Goal: Information Seeking & Learning: Learn about a topic

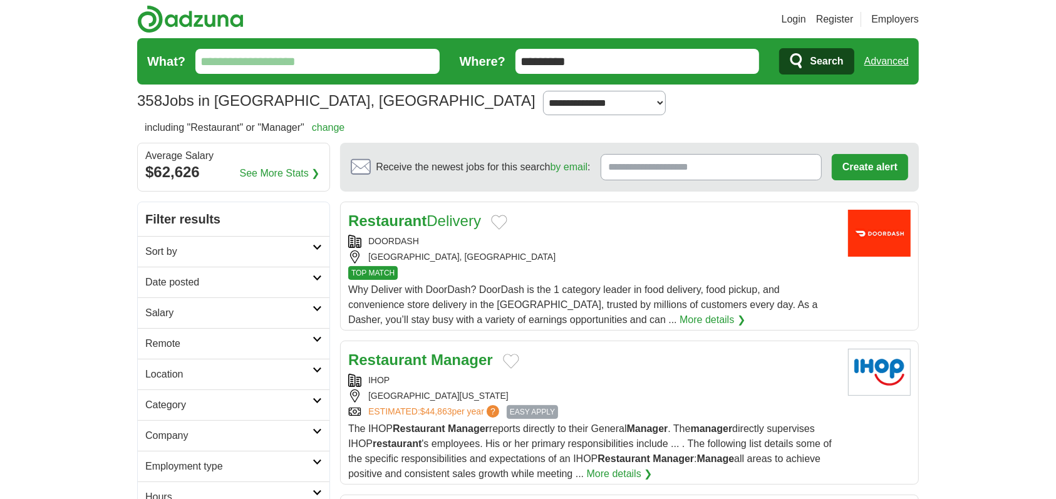
scroll to position [187, 0]
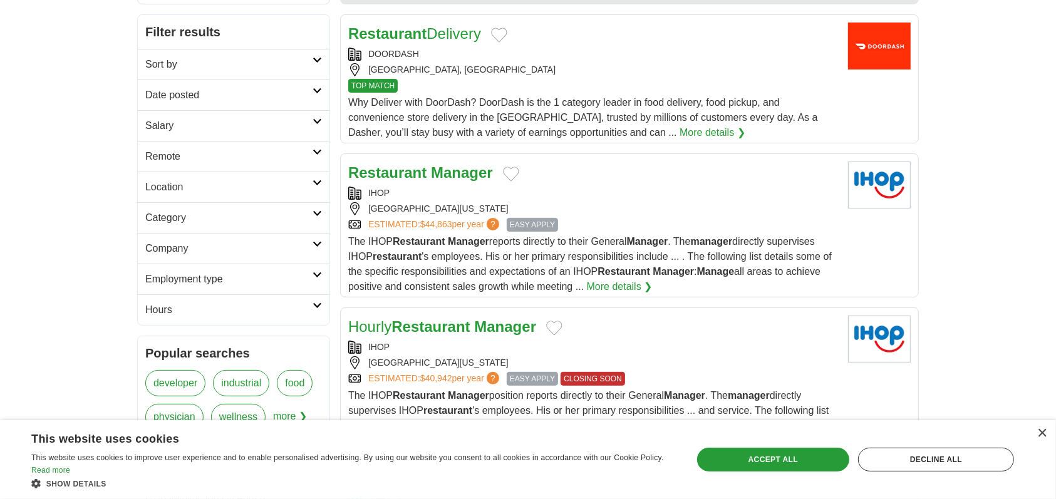
click at [1047, 426] on div "× This website uses cookies This website uses cookies to improve user experienc…" at bounding box center [528, 459] width 1056 height 79
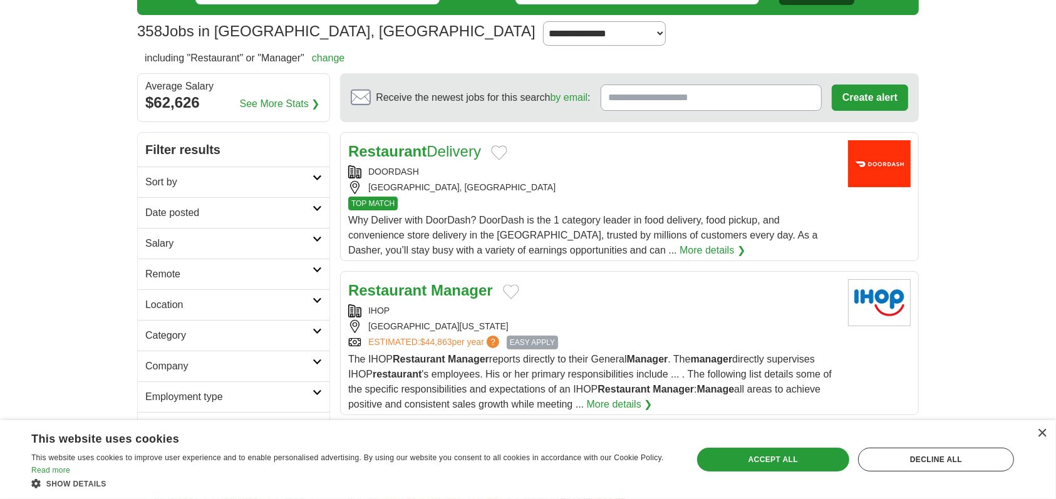
scroll to position [0, 0]
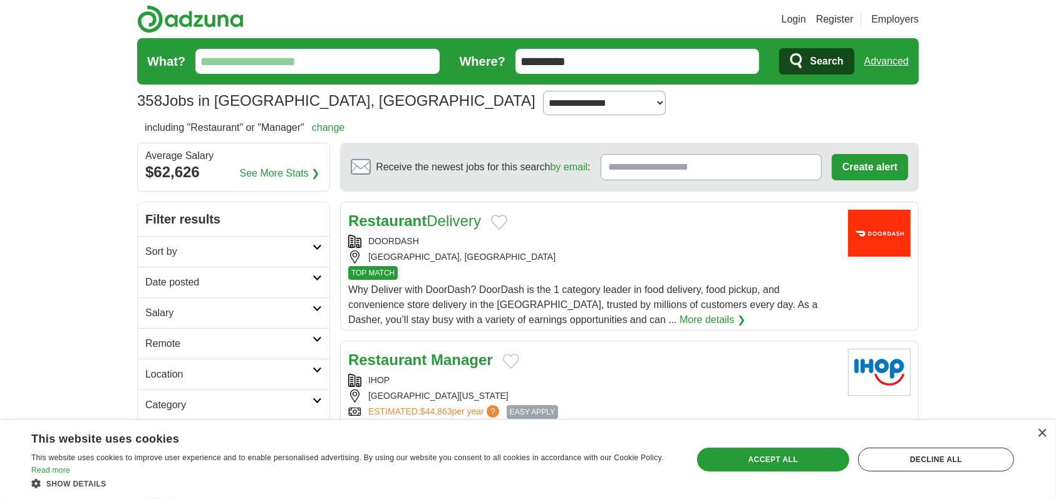
click at [781, 23] on link "Login" at bounding box center [793, 19] width 24 height 15
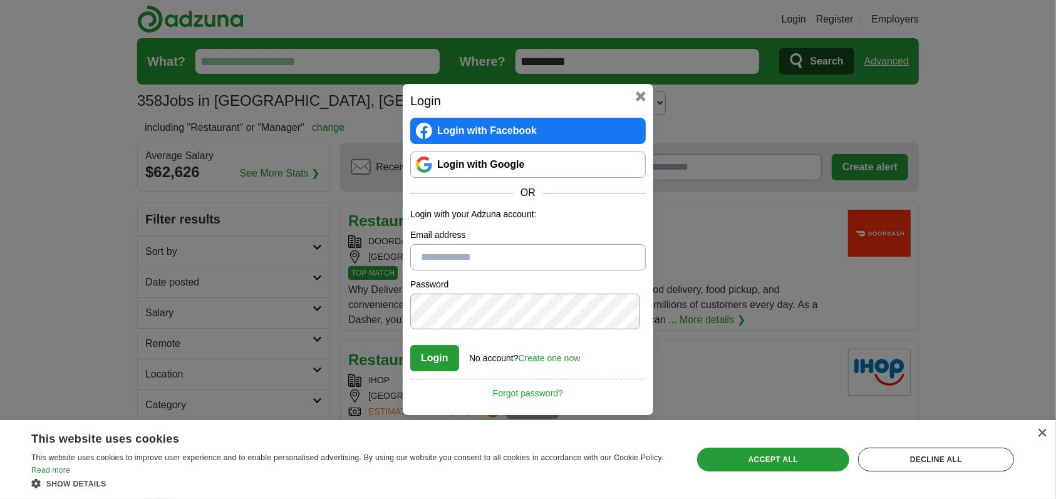
click at [502, 152] on link "Login with Google" at bounding box center [527, 165] width 235 height 26
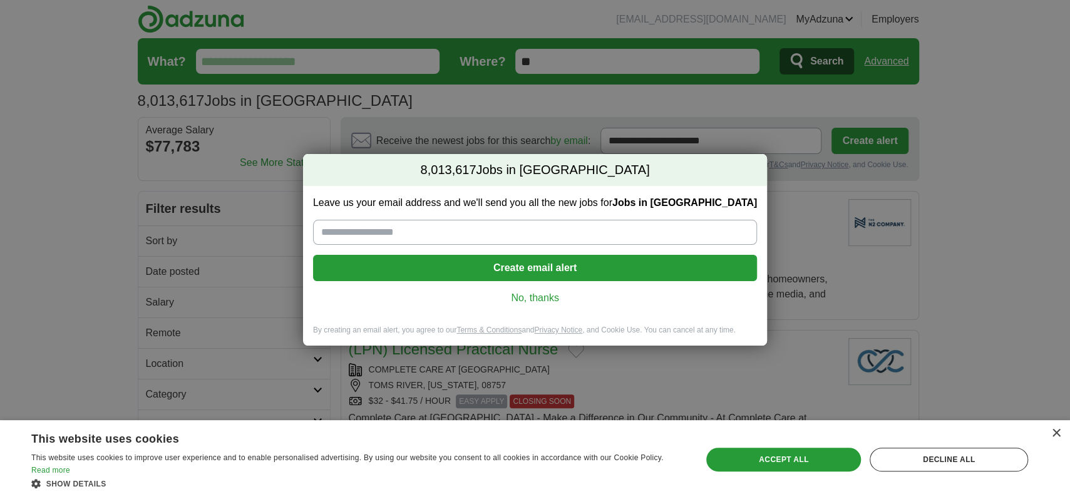
click at [527, 305] on link "No, thanks" at bounding box center [535, 298] width 424 height 14
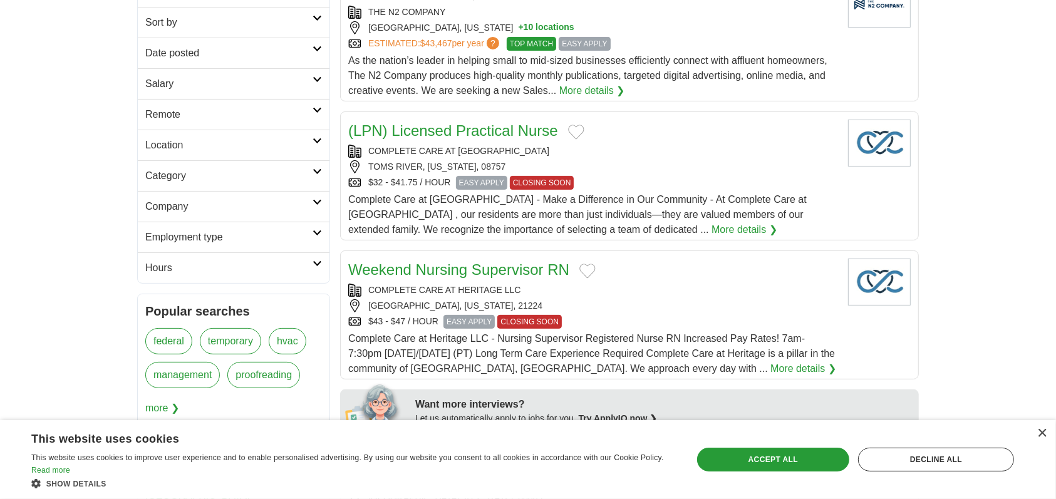
scroll to position [282, 0]
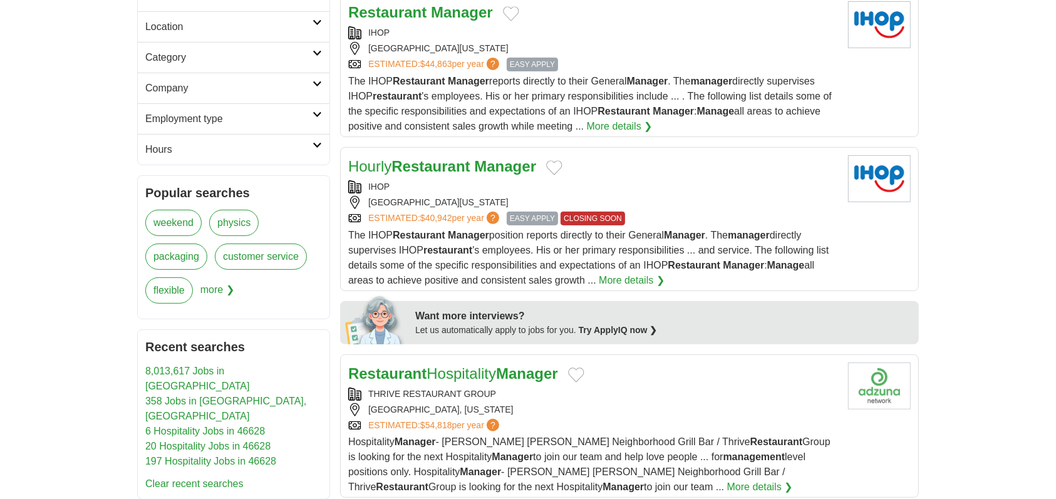
scroll to position [375, 0]
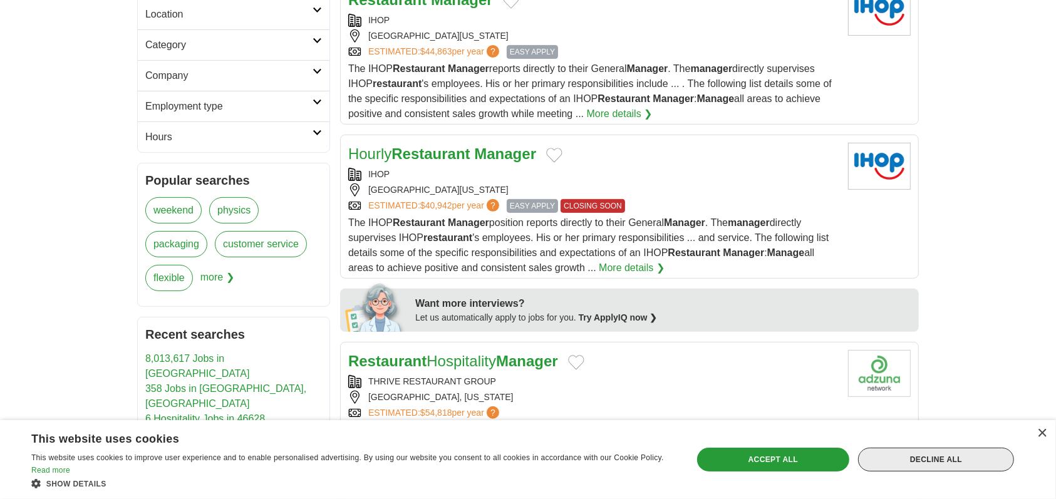
click at [913, 454] on div "Decline all" at bounding box center [936, 460] width 156 height 24
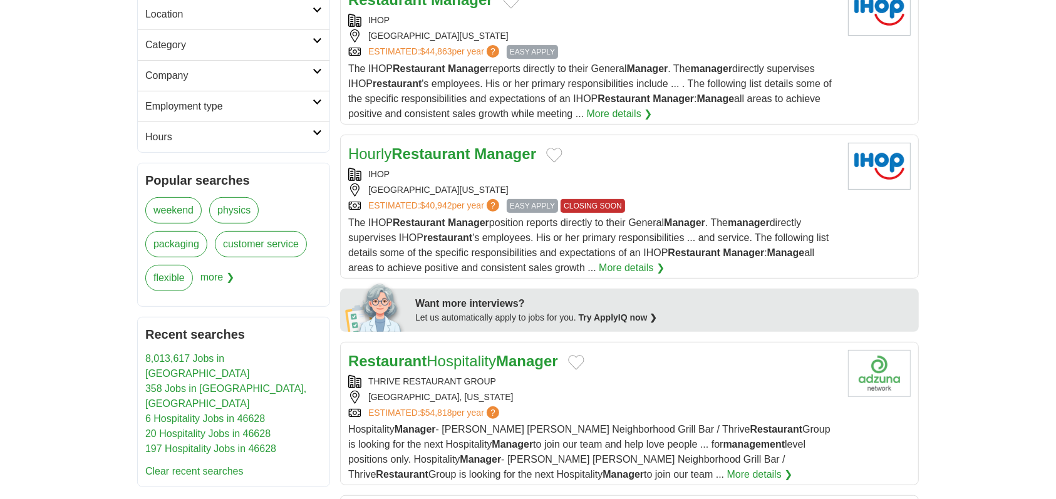
scroll to position [0, 0]
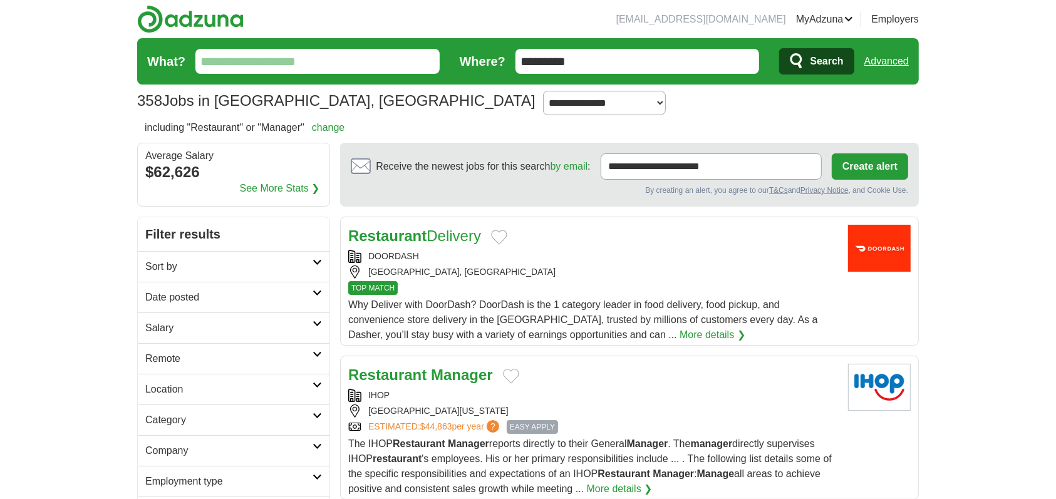
click at [901, 21] on link "Employers" at bounding box center [895, 19] width 48 height 15
click at [796, 21] on link "MyAdzuna" at bounding box center [825, 19] width 58 height 15
click at [0, 0] on link "Resumes" at bounding box center [0, 0] width 0 height 0
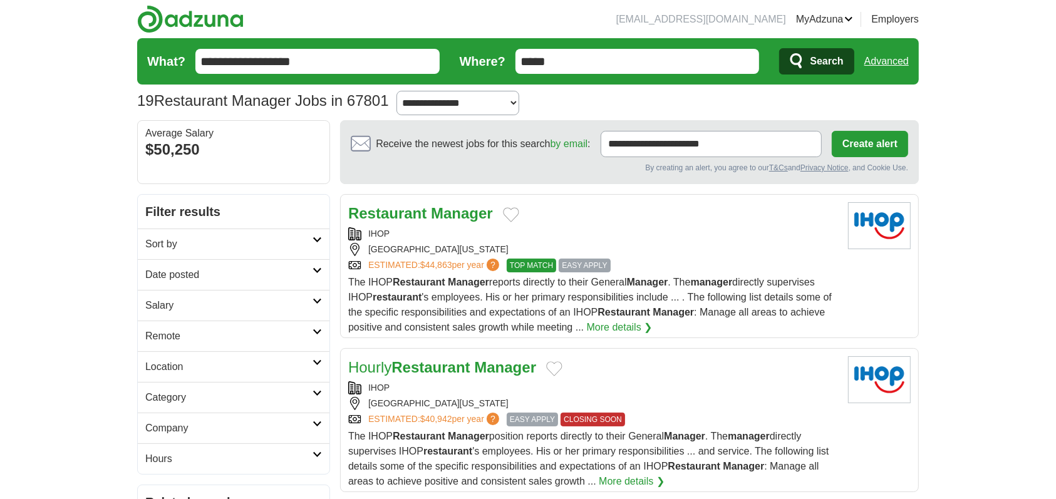
drag, startPoint x: 579, startPoint y: 76, endPoint x: 494, endPoint y: 74, distance: 85.2
click at [494, 74] on form "**********" at bounding box center [527, 61] width 781 height 46
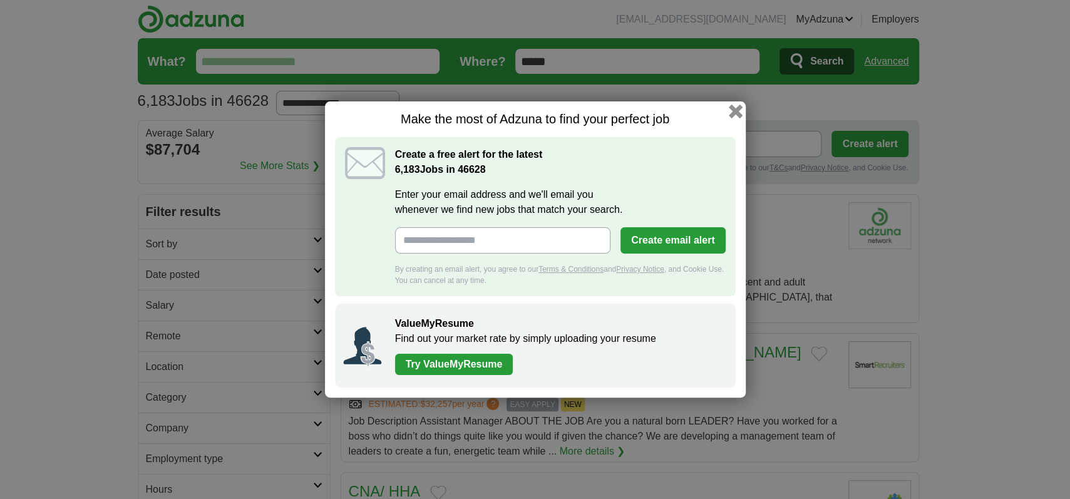
click at [742, 105] on button "button" at bounding box center [735, 112] width 14 height 14
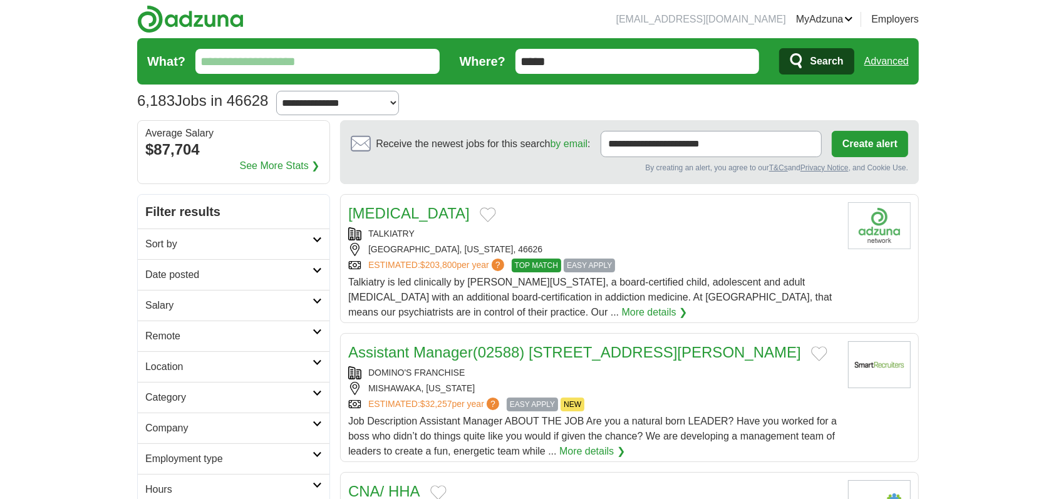
click at [361, 55] on form "What? Where? ***** Search Advanced" at bounding box center [527, 61] width 781 height 46
click at [350, 66] on input "What?" at bounding box center [317, 61] width 244 height 25
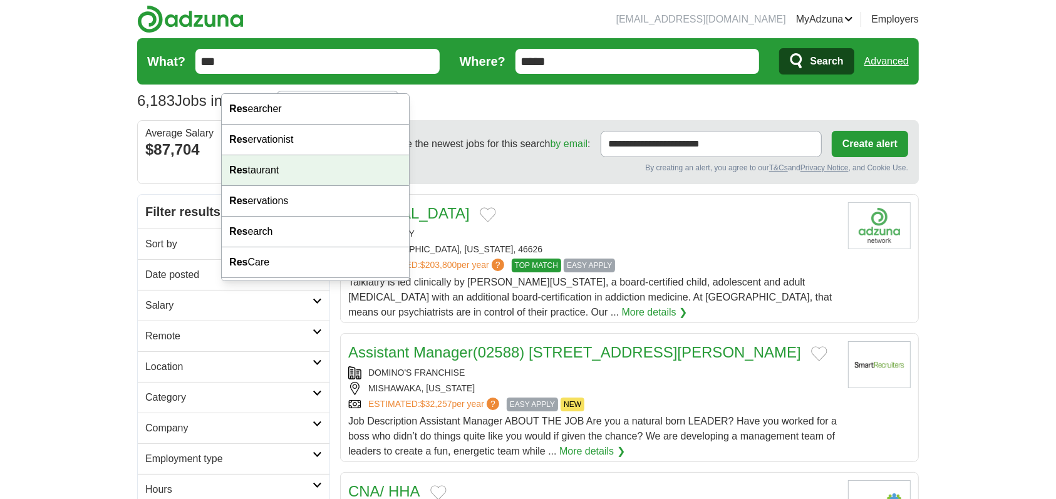
click at [316, 186] on div "Res taurant" at bounding box center [315, 170] width 187 height 31
type input "**********"
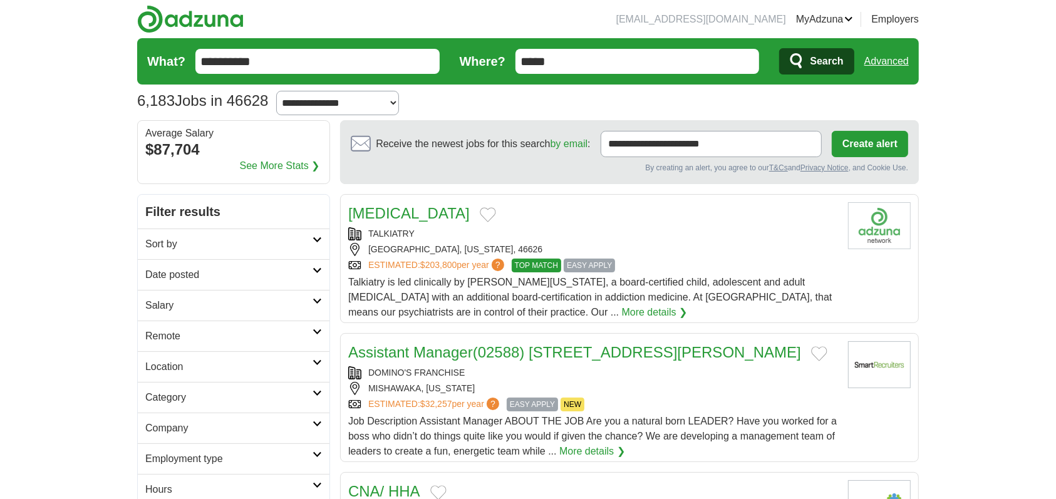
click at [810, 69] on span "Search" at bounding box center [826, 61] width 33 height 25
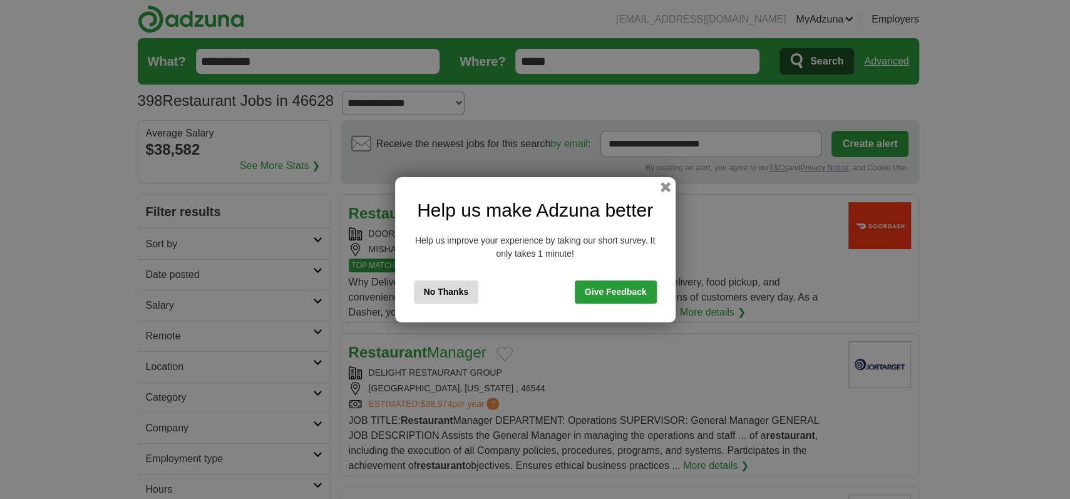
click at [414, 304] on button "No Thanks" at bounding box center [446, 291] width 65 height 23
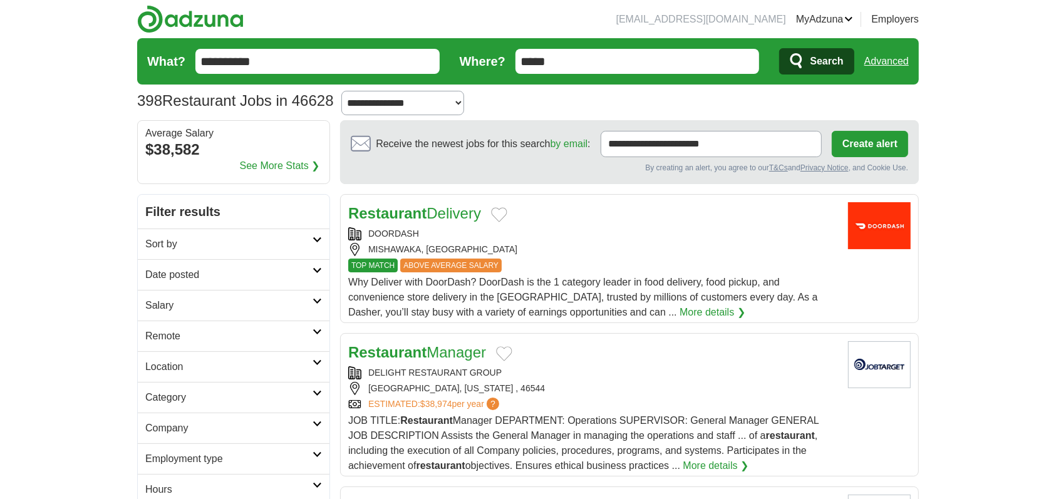
click at [810, 74] on span "Search" at bounding box center [826, 61] width 33 height 25
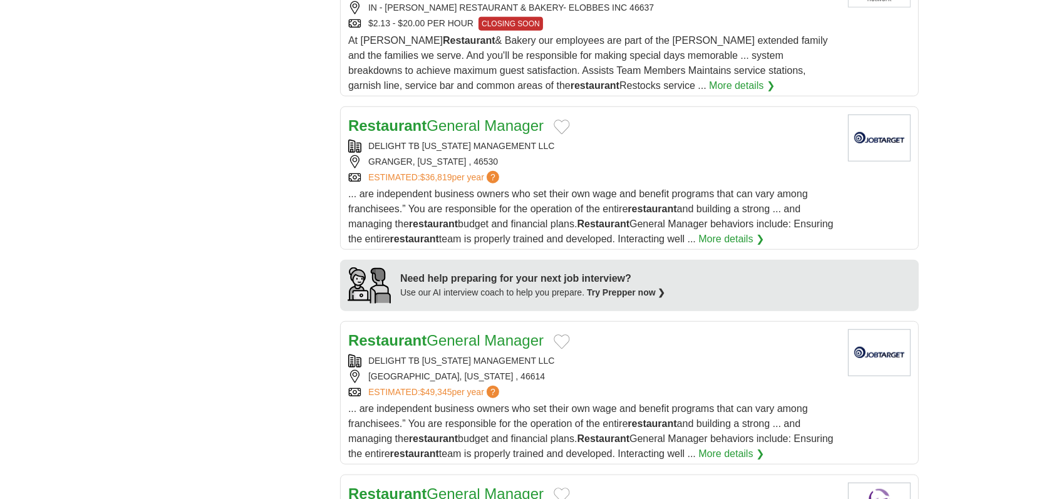
scroll to position [939, 0]
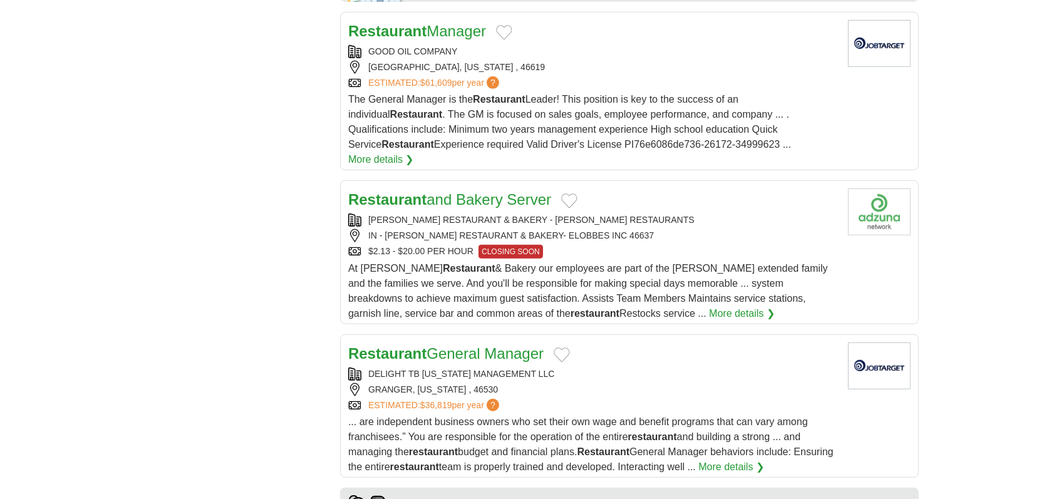
scroll to position [657, 0]
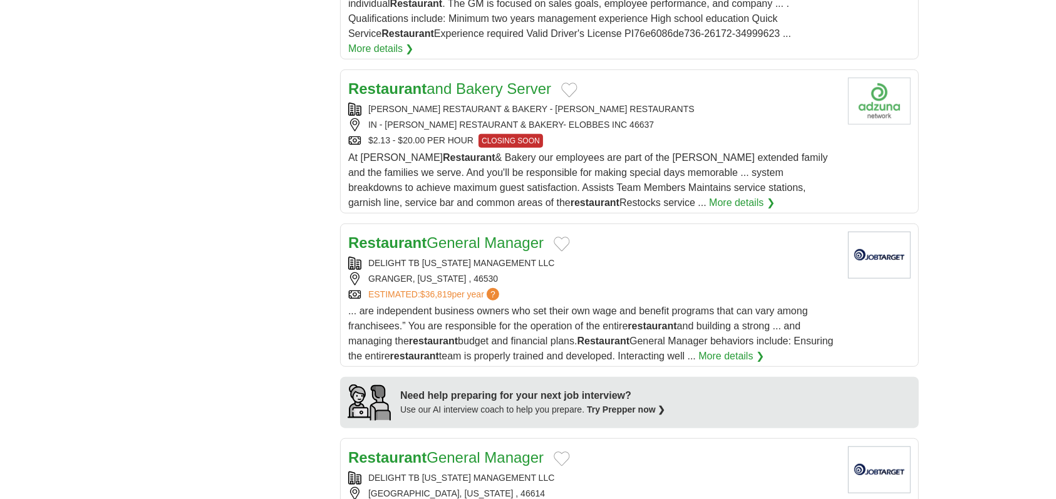
scroll to position [939, 0]
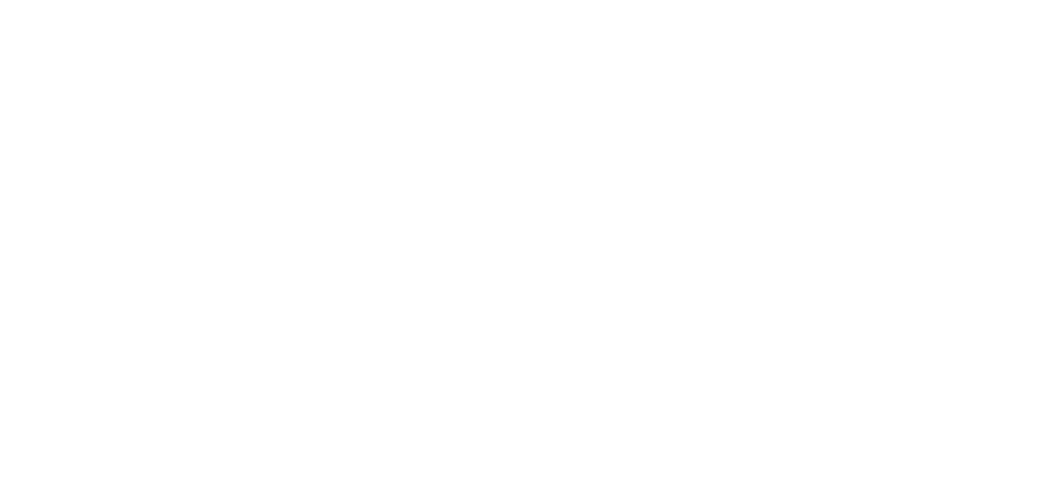
scroll to position [1784, 0]
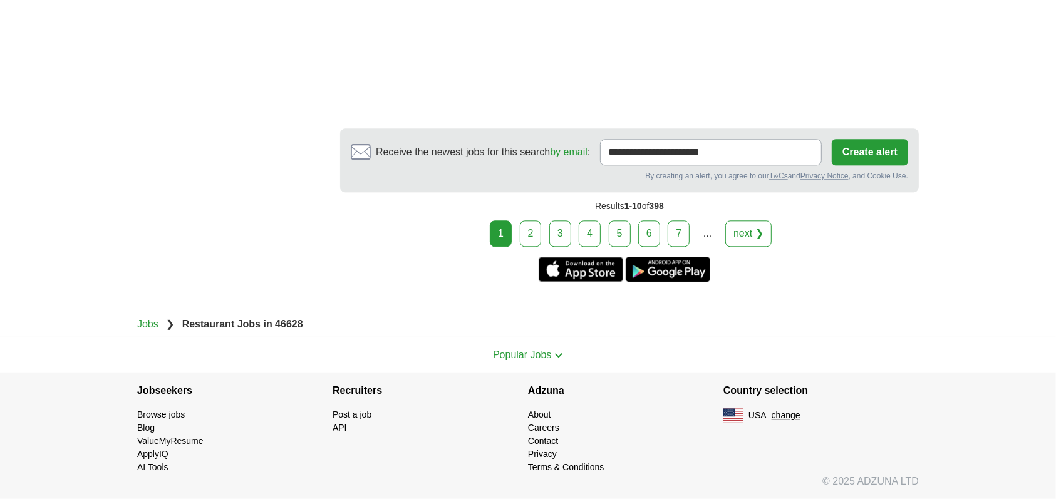
scroll to position [2629, 0]
click at [520, 247] on link "2" at bounding box center [531, 233] width 22 height 26
